Goal: Contribute content: Add original content to the website for others to see

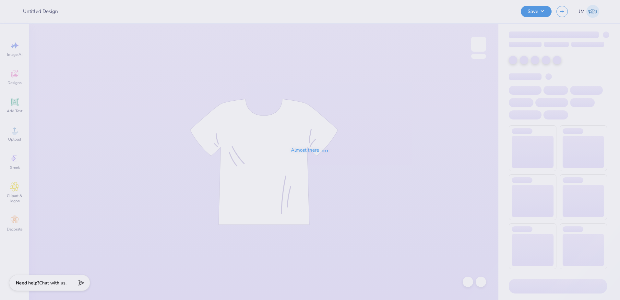
type input "Badminton Club matching set (top and bottom)"
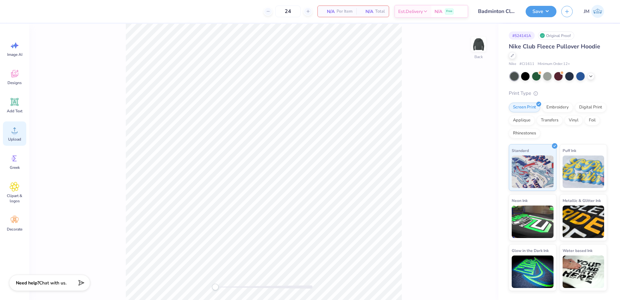
click at [19, 128] on icon at bounding box center [15, 130] width 10 height 10
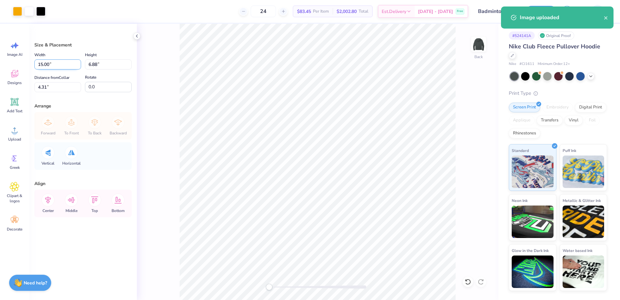
click at [59, 65] on input "15.00" at bounding box center [57, 64] width 47 height 10
type input "7.00"
type input "3.21"
type input "6.14"
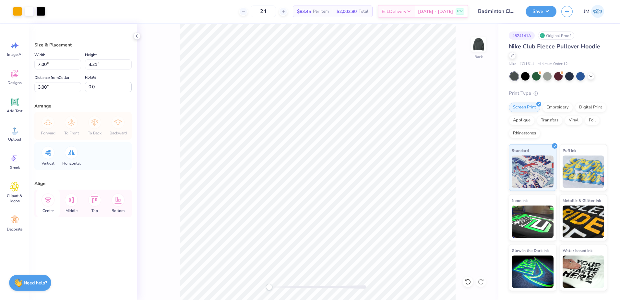
click at [47, 204] on icon at bounding box center [47, 199] width 13 height 13
click at [46, 200] on icon at bounding box center [47, 199] width 13 height 13
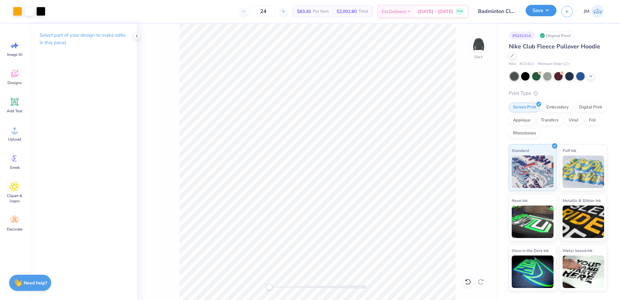
click at [539, 13] on button "Save" at bounding box center [541, 10] width 31 height 11
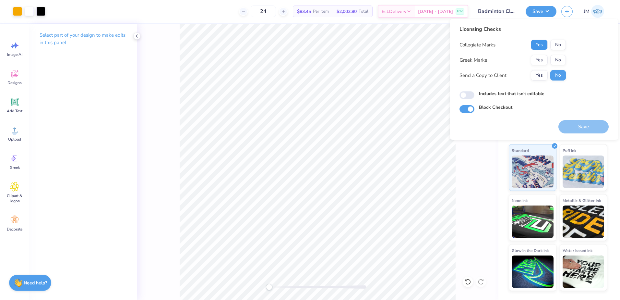
click at [543, 44] on button "Yes" at bounding box center [539, 45] width 17 height 10
click at [562, 58] on button "No" at bounding box center [558, 60] width 16 height 10
click at [582, 127] on button "Save" at bounding box center [583, 126] width 50 height 13
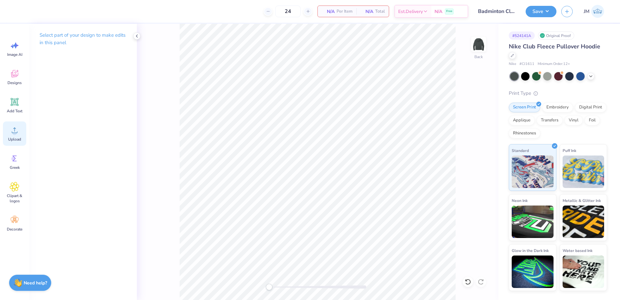
click at [13, 127] on icon at bounding box center [15, 130] width 10 height 10
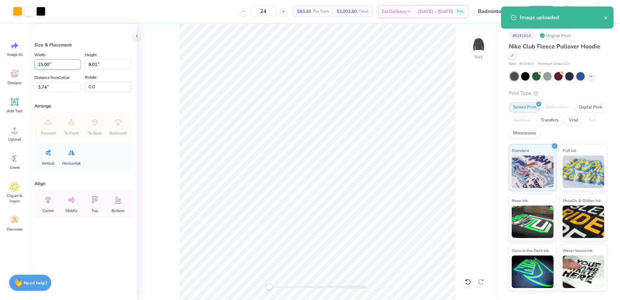
click at [65, 67] on input "15.00" at bounding box center [57, 64] width 47 height 10
type input "7.00"
type input "3.74"
type input "5.88"
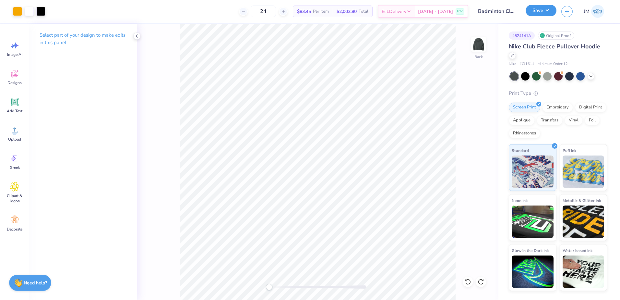
click at [534, 15] on button "Save" at bounding box center [541, 10] width 31 height 11
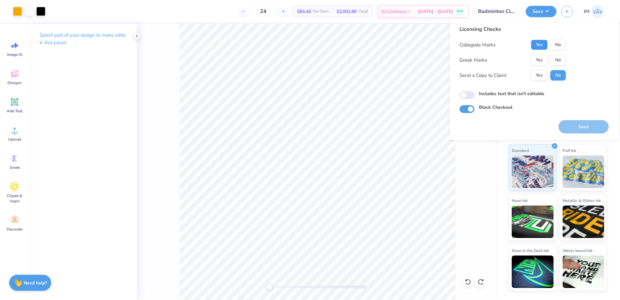
click at [539, 46] on button "Yes" at bounding box center [539, 45] width 17 height 10
click at [556, 58] on button "No" at bounding box center [558, 60] width 16 height 10
click at [572, 133] on button "Save" at bounding box center [583, 126] width 50 height 13
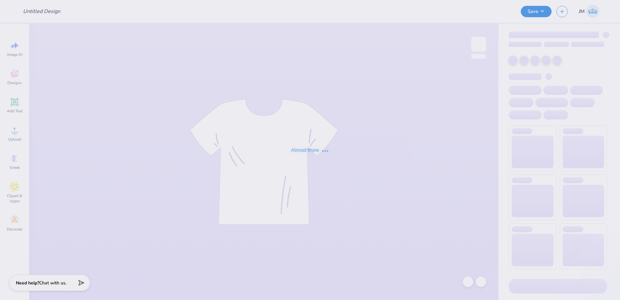
type input "Badminton Club matching set (top and bottom)"
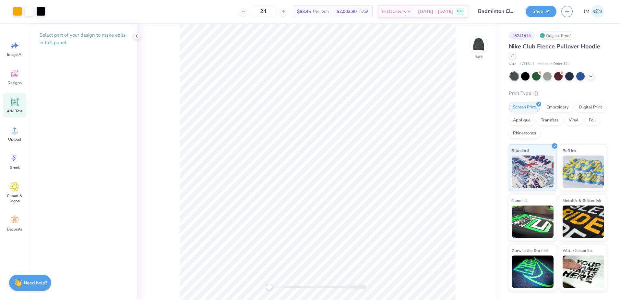
click at [15, 101] on icon at bounding box center [15, 102] width 6 height 6
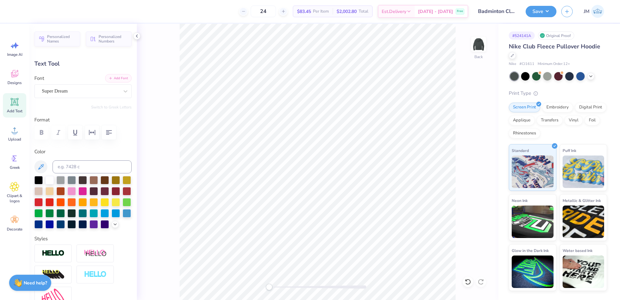
click at [115, 81] on button "Add Font" at bounding box center [118, 78] width 27 height 8
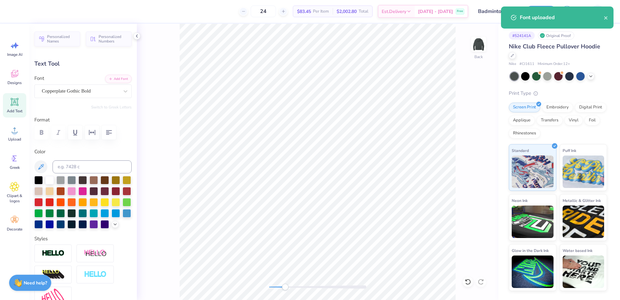
click at [296, 282] on div "Back" at bounding box center [318, 162] width 362 height 276
type input "8.67"
type input "2.22"
type input "6.64"
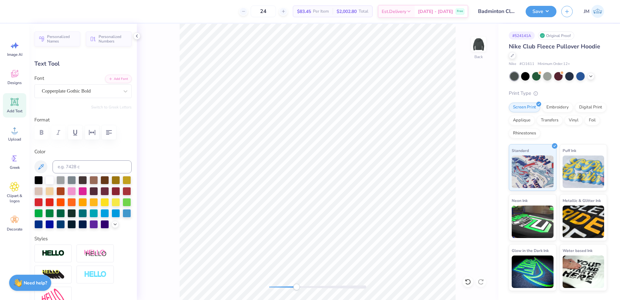
type textarea "BADMINTON CLUB"
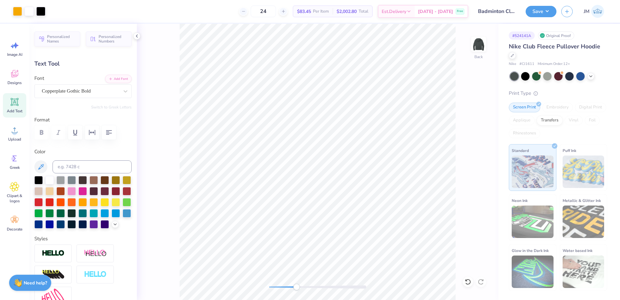
type input "16.82"
type input "1.19"
type input "7.15"
click at [268, 279] on div "Back" at bounding box center [318, 162] width 362 height 276
click at [266, 284] on div "Back" at bounding box center [318, 162] width 362 height 276
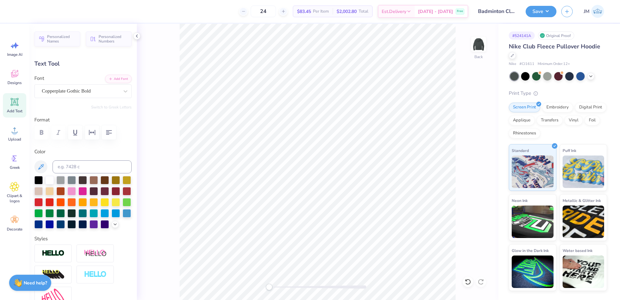
type input "4.69"
type input "0.33"
type input "8.01"
click at [286, 287] on div at bounding box center [317, 286] width 97 height 3
type input "3.66"
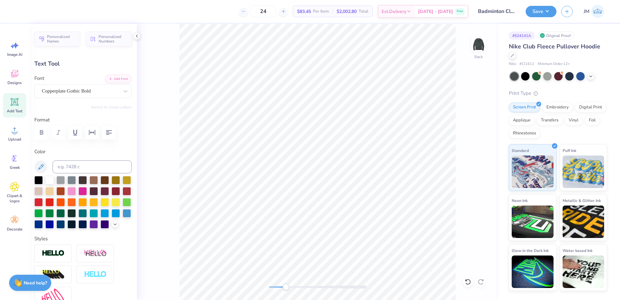
type input "0.26"
type input "6.48"
click at [338, 281] on div "Back" at bounding box center [318, 162] width 362 height 276
click at [327, 283] on div "Back" at bounding box center [318, 162] width 362 height 276
click at [310, 281] on div "Back" at bounding box center [318, 162] width 362 height 276
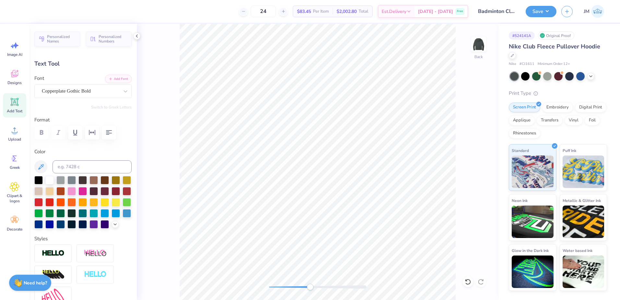
type input "4.04"
type input "0.29"
type input "6.45"
type textarea "BADMINTON CLUB AT VCU"
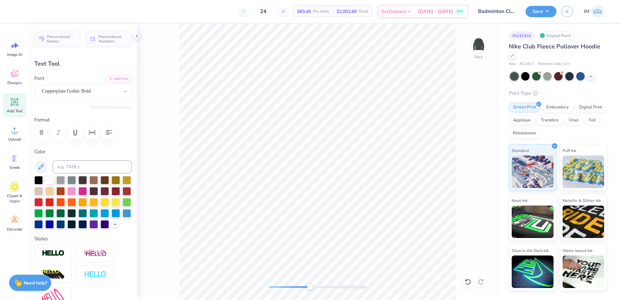
scroll to position [6, 4]
type input "5.72"
type input "6.52"
type input "5.37"
type input "0.27"
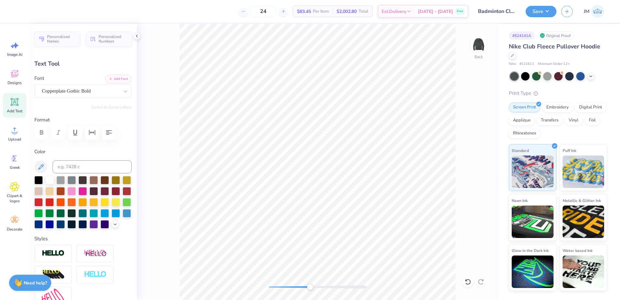
type input "6.47"
click at [96, 130] on icon "button" at bounding box center [92, 132] width 8 height 8
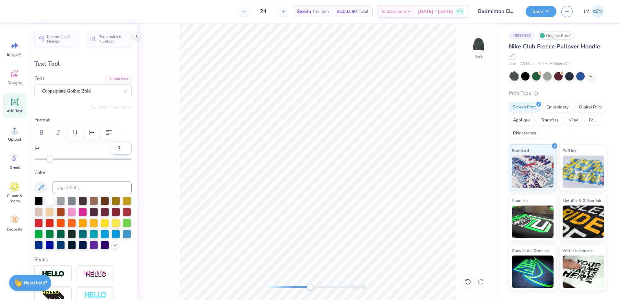
click at [117, 147] on input "0" at bounding box center [121, 147] width 21 height 13
type input "5"
click at [117, 148] on input "5" at bounding box center [121, 147] width 21 height 13
type input "5.5"
click at [113, 149] on input "6" at bounding box center [121, 147] width 21 height 13
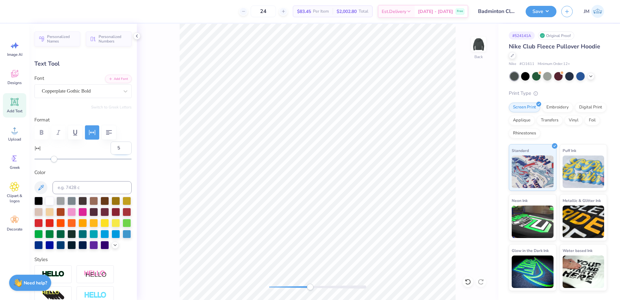
type input "5.2"
type input "5.76"
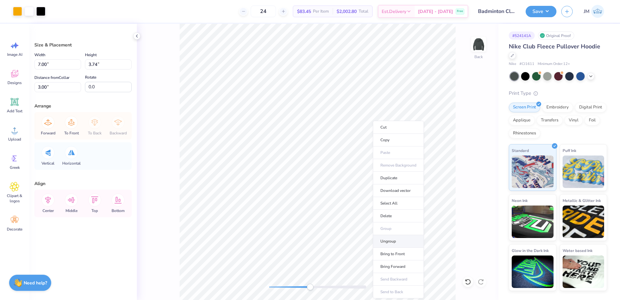
click at [387, 244] on li "Ungroup" at bounding box center [398, 241] width 51 height 13
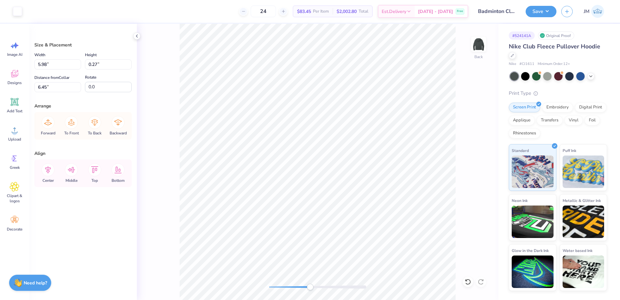
type input "0.18"
click at [412, 224] on li "Group" at bounding box center [423, 228] width 51 height 13
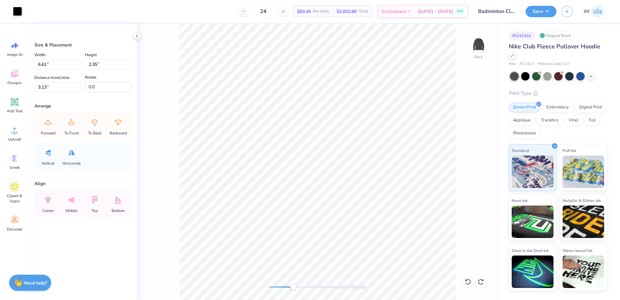
click at [276, 282] on div "Back" at bounding box center [318, 162] width 362 height 276
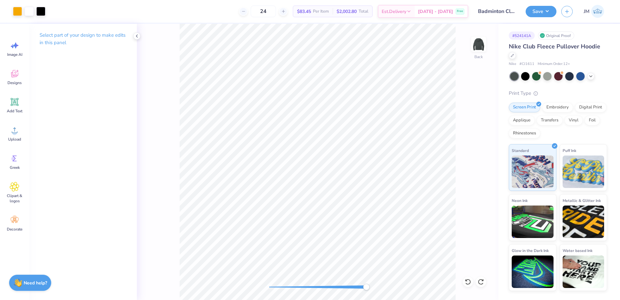
click at [280, 286] on div at bounding box center [317, 286] width 97 height 3
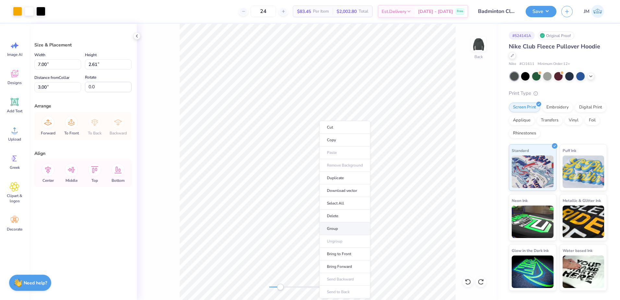
click at [328, 229] on li "Group" at bounding box center [344, 228] width 51 height 13
click at [346, 228] on li "Group" at bounding box center [355, 228] width 51 height 13
click at [263, 285] on div "Back" at bounding box center [318, 162] width 362 height 276
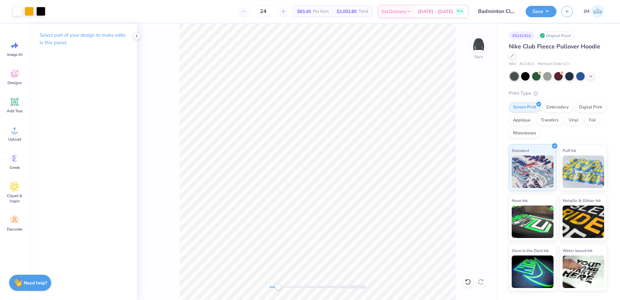
click at [278, 286] on div at bounding box center [317, 286] width 97 height 3
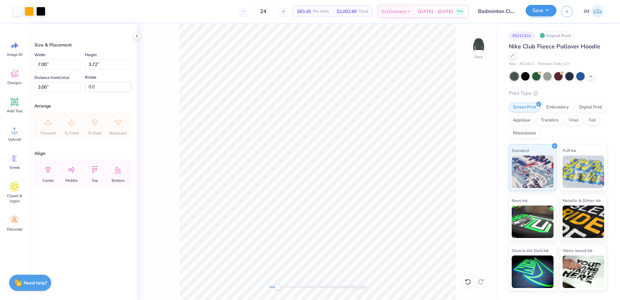
click at [544, 17] on div "Save" at bounding box center [541, 11] width 31 height 11
click at [546, 11] on button "Save" at bounding box center [541, 10] width 31 height 11
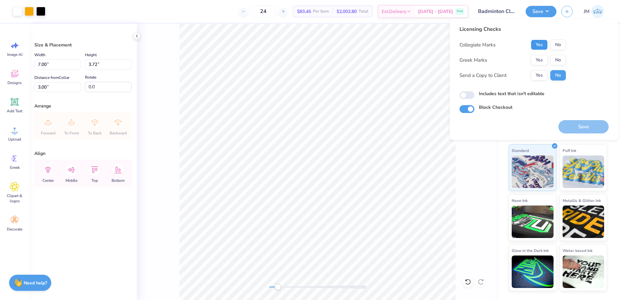
click at [542, 47] on button "Yes" at bounding box center [539, 45] width 17 height 10
click at [565, 63] on button "No" at bounding box center [558, 60] width 16 height 10
click at [588, 126] on button "Save" at bounding box center [583, 126] width 50 height 13
